Goal: Check status

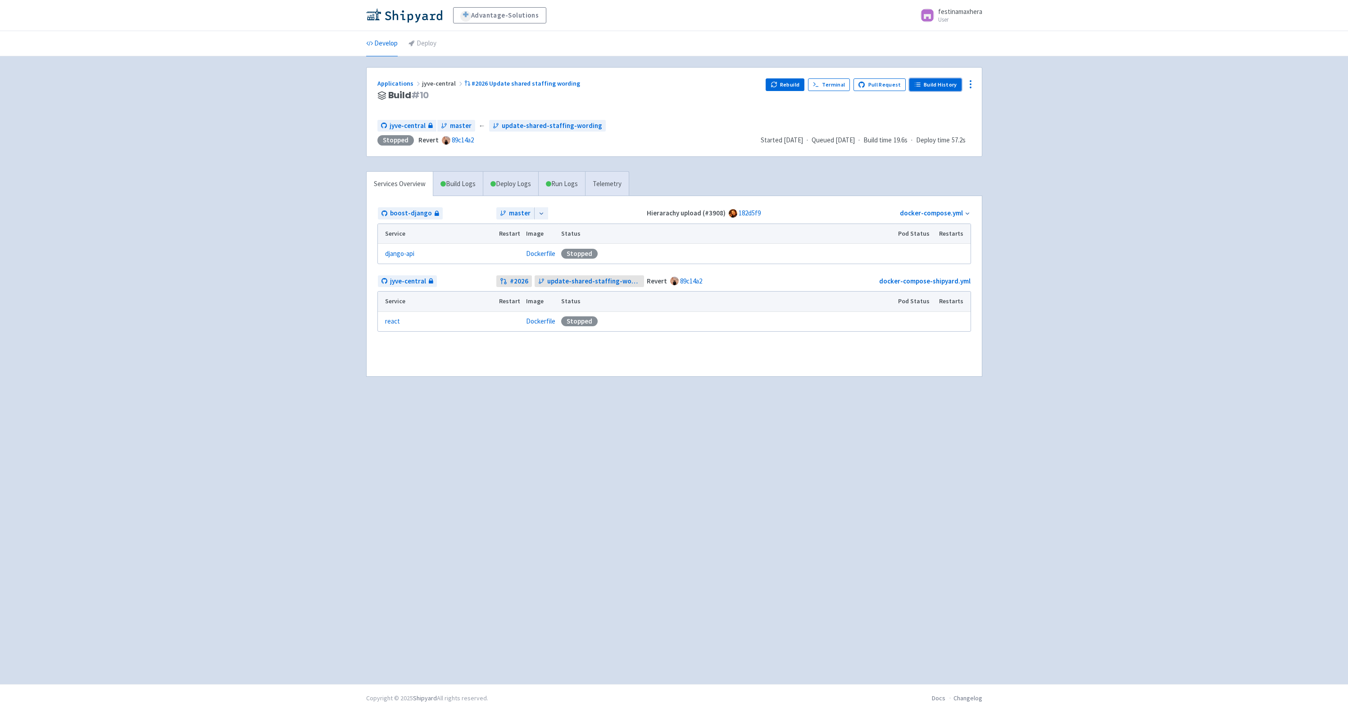
click at [926, 83] on link "Build History" at bounding box center [935, 84] width 52 height 13
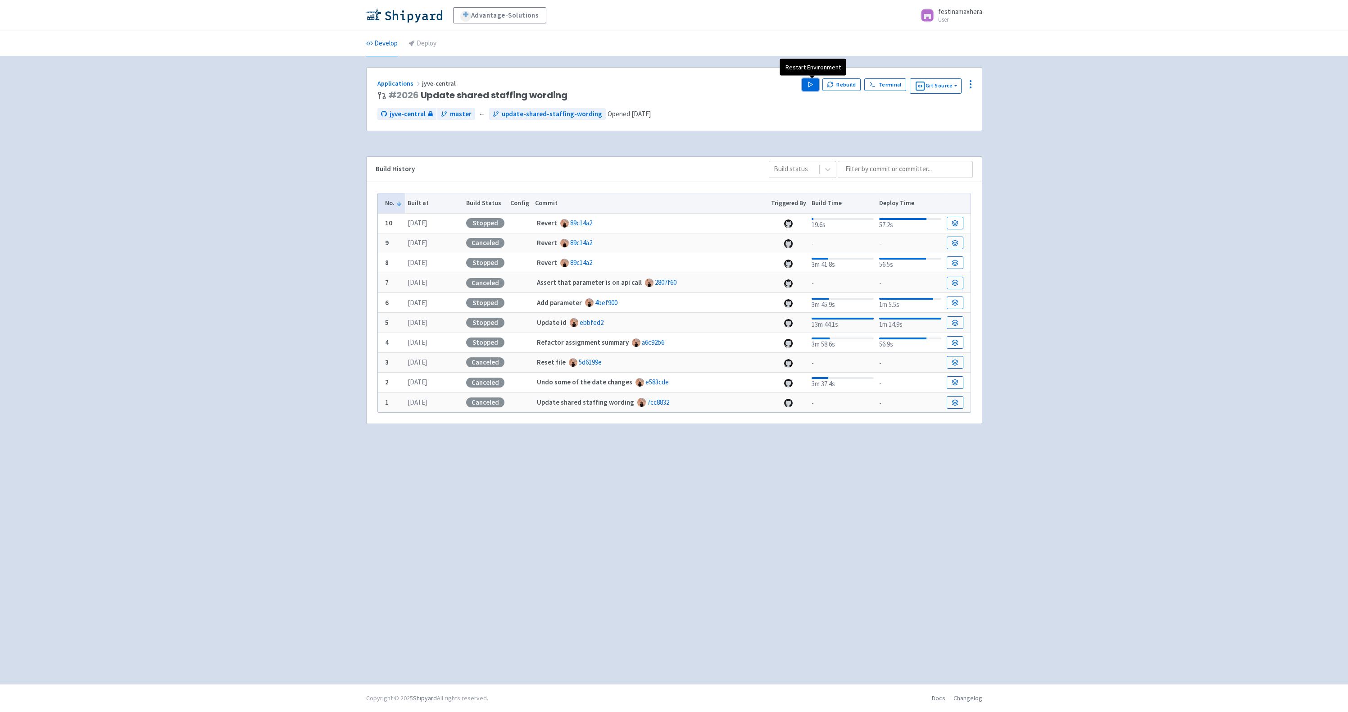
click at [814, 86] on icon "button" at bounding box center [810, 84] width 7 height 7
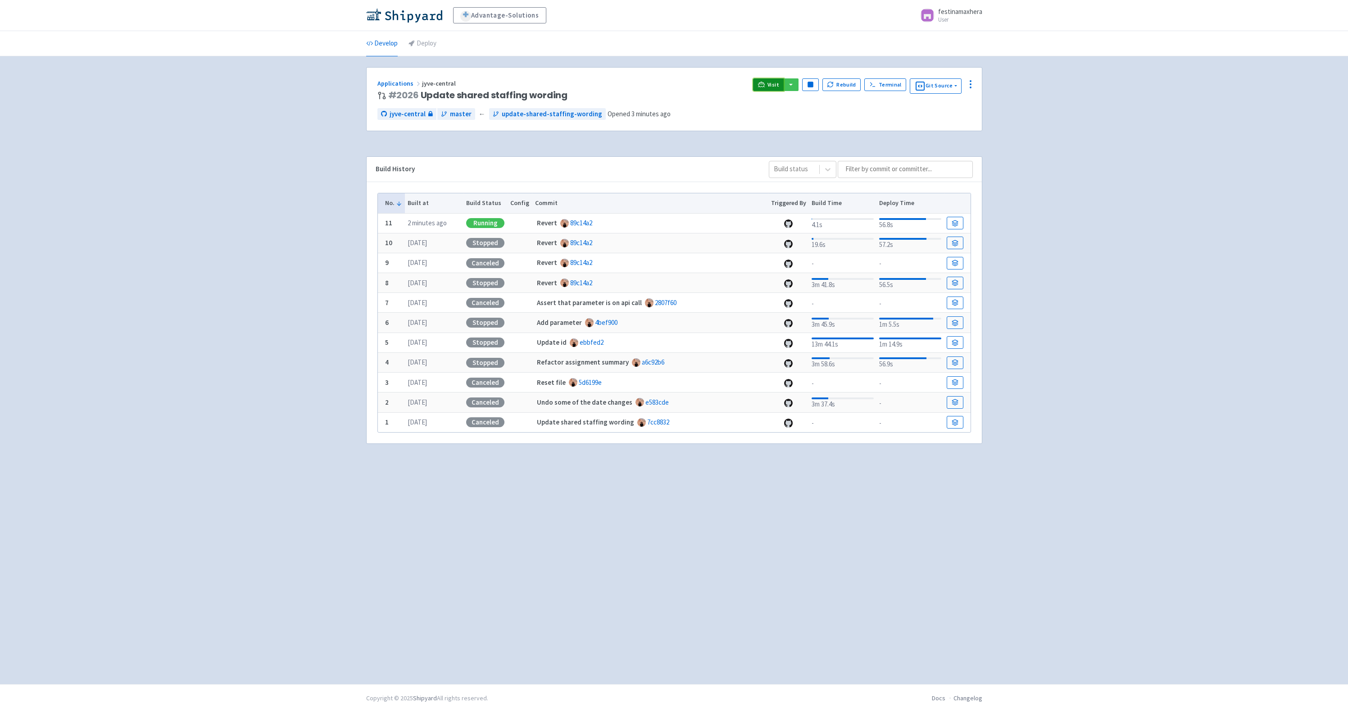
click at [771, 84] on span "Visit" at bounding box center [774, 84] width 12 height 7
